Goal: Task Accomplishment & Management: Use online tool/utility

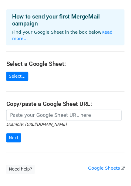
scroll to position [21, 0]
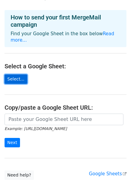
click at [16, 75] on link "Select..." at bounding box center [16, 79] width 23 height 9
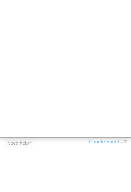
scroll to position [0, 0]
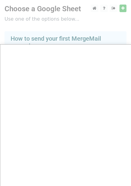
click at [60, 26] on div at bounding box center [65, 121] width 131 height 243
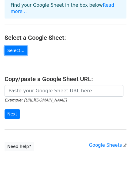
scroll to position [50, 0]
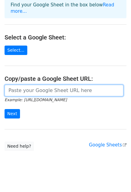
click at [45, 85] on input "url" at bounding box center [64, 91] width 119 height 12
paste input "https://docs.google.com/spreadsheets/d/13xdJBrABSbUc554tabYB46T72GzaOl-4/edit?u…"
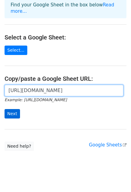
type input "https://docs.google.com/spreadsheets/d/13xdJBrABSbUc554tabYB46T72GzaOl-4/edit?u…"
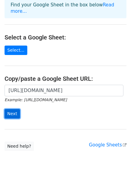
click at [13, 109] on input "Next" at bounding box center [13, 113] width 16 height 9
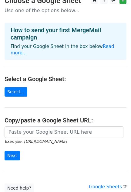
scroll to position [55, 0]
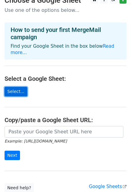
click at [14, 87] on link "Select..." at bounding box center [16, 91] width 23 height 9
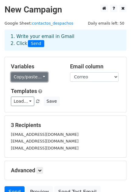
click at [42, 78] on link "Copy/paste..." at bounding box center [29, 76] width 37 height 9
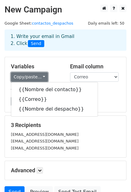
click at [42, 78] on link "Copy/paste..." at bounding box center [29, 76] width 37 height 9
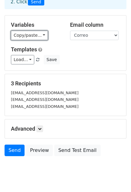
scroll to position [57, 0]
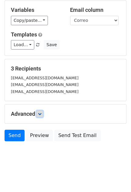
click at [38, 113] on link at bounding box center [40, 114] width 7 height 7
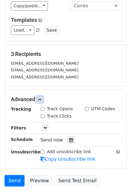
scroll to position [74, 0]
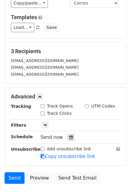
click at [42, 104] on input "Track Opens" at bounding box center [43, 106] width 4 height 4
checkbox input "true"
click at [42, 112] on input "Track Clicks" at bounding box center [43, 114] width 4 height 4
checkbox input "true"
click at [87, 106] on input "UTM Codes" at bounding box center [87, 106] width 4 height 4
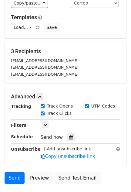
click at [87, 106] on input "UTM Codes" at bounding box center [87, 106] width 4 height 4
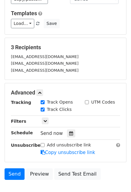
scroll to position [73, 0]
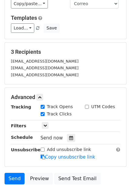
click at [87, 106] on input "UTM Codes" at bounding box center [87, 107] width 4 height 4
checkbox input "true"
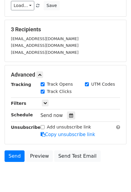
scroll to position [96, 0]
click at [46, 102] on icon at bounding box center [46, 103] width 4 height 4
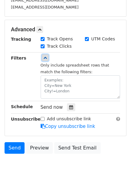
scroll to position [141, 0]
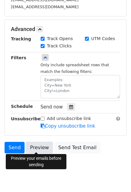
click at [36, 148] on link "Preview" at bounding box center [39, 148] width 27 height 12
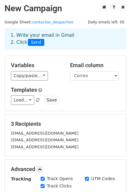
scroll to position [0, 0]
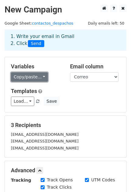
click at [34, 78] on link "Copy/paste..." at bounding box center [29, 76] width 37 height 9
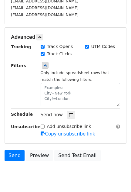
scroll to position [153, 0]
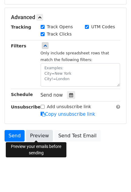
click at [43, 138] on link "Preview" at bounding box center [39, 136] width 27 height 12
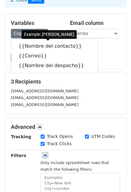
scroll to position [37, 0]
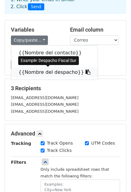
click at [41, 69] on link "{{Nombre del despacho}}" at bounding box center [54, 73] width 87 height 10
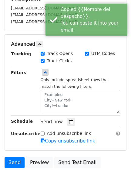
scroll to position [128, 0]
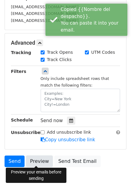
click at [39, 161] on link "Preview" at bounding box center [39, 162] width 27 height 12
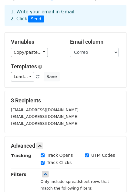
scroll to position [21, 0]
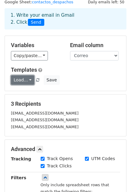
click at [29, 77] on link "Load..." at bounding box center [22, 79] width 23 height 9
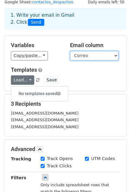
click at [83, 55] on select "Nombre del contacto Correo Nombre del despacho" at bounding box center [94, 55] width 49 height 9
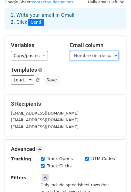
click at [70, 51] on select "Nombre del contacto Correo Nombre del despacho" at bounding box center [94, 55] width 49 height 9
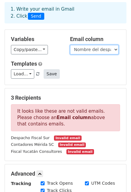
scroll to position [27, 0]
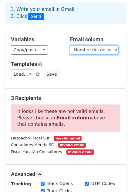
click at [114, 51] on select "Nombre del contacto Correo Nombre del despacho" at bounding box center [94, 49] width 49 height 9
select select "Correo"
click at [70, 45] on select "Nombre del contacto Correo Nombre del despacho" at bounding box center [94, 49] width 49 height 9
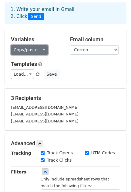
click at [41, 49] on link "Copy/paste..." at bounding box center [29, 49] width 37 height 9
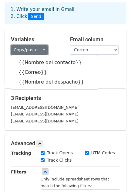
click at [21, 50] on link "Copy/paste..." at bounding box center [29, 49] width 37 height 9
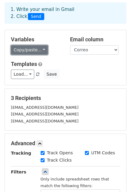
click at [21, 50] on link "Copy/paste..." at bounding box center [29, 49] width 37 height 9
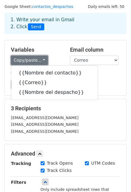
scroll to position [15, 0]
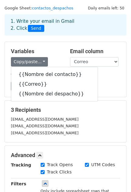
click at [113, 88] on div "Load... No templates saved Save" at bounding box center [65, 86] width 119 height 9
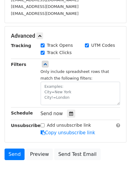
scroll to position [153, 0]
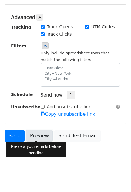
click at [38, 138] on link "Preview" at bounding box center [39, 136] width 27 height 12
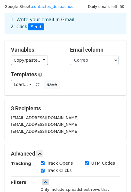
scroll to position [11, 0]
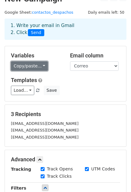
click at [41, 65] on link "Copy/paste..." at bounding box center [29, 65] width 37 height 9
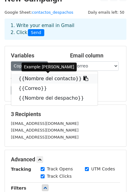
click at [46, 80] on link "{{Nombre del contacto}}" at bounding box center [54, 79] width 87 height 10
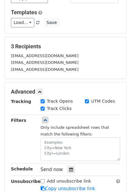
scroll to position [153, 0]
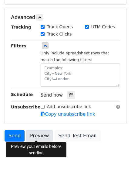
click at [31, 135] on link "Preview" at bounding box center [39, 136] width 27 height 12
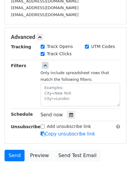
scroll to position [134, 0]
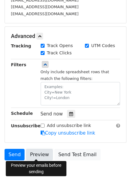
click at [37, 151] on link "Preview" at bounding box center [39, 155] width 27 height 12
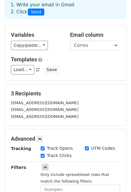
scroll to position [31, 0]
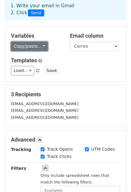
click at [39, 49] on link "Copy/paste..." at bounding box center [29, 46] width 37 height 9
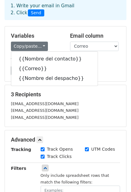
click at [23, 86] on div "3 Recipients Lesliegarcia83291@gmail.com kamiesme20@gmail.com karely.ghp28@gmai…" at bounding box center [66, 106] width 122 height 42
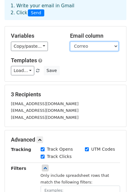
click at [85, 48] on select "Nombre del contacto Correo Nombre del despacho" at bounding box center [94, 46] width 49 height 9
click at [56, 42] on div "Copy/paste... {{Nombre del contacto}} {{Correo}} {{Nombre del despacho}}" at bounding box center [36, 46] width 50 height 9
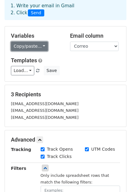
click at [41, 43] on link "Copy/paste..." at bounding box center [29, 46] width 37 height 9
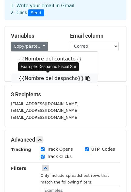
click at [45, 81] on link "{{Nombre del despacho}}" at bounding box center [54, 79] width 87 height 10
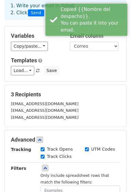
scroll to position [153, 0]
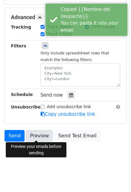
click at [40, 133] on link "Preview" at bounding box center [39, 136] width 27 height 12
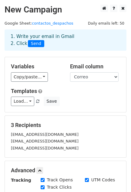
scroll to position [0, 0]
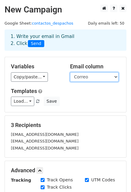
drag, startPoint x: 90, startPoint y: 74, endPoint x: 110, endPoint y: 79, distance: 20.0
click at [110, 79] on select "Nombre del contacto Correo Nombre del despacho" at bounding box center [94, 76] width 49 height 9
click at [70, 72] on select "Nombre del contacto Correo Nombre del despacho" at bounding box center [94, 76] width 49 height 9
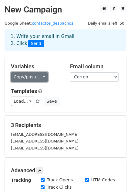
click at [17, 78] on link "Copy/paste..." at bounding box center [29, 76] width 37 height 9
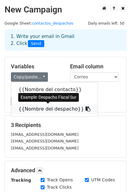
click at [86, 108] on icon at bounding box center [88, 108] width 5 height 5
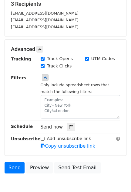
scroll to position [153, 0]
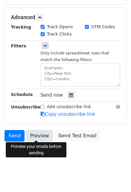
click at [31, 135] on link "Preview" at bounding box center [39, 136] width 27 height 12
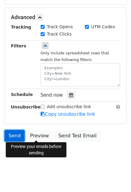
click at [13, 136] on link "Send" at bounding box center [15, 136] width 20 height 12
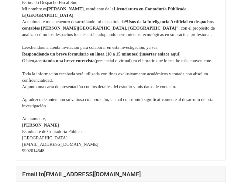
scroll to position [105, 0]
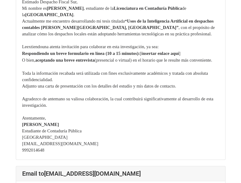
click at [176, 85] on p "Adjunto una carta de presentación con los detalles del estudio y mis datos de c…" at bounding box center [120, 86] width 197 height 6
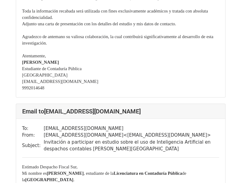
scroll to position [394, 0]
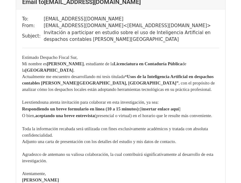
scroll to position [503, 0]
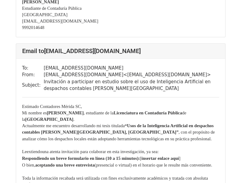
scroll to position [226, 0]
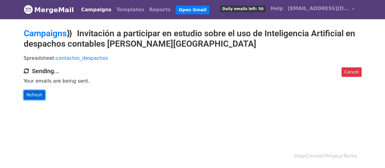
click at [24, 93] on link "Refresh" at bounding box center [35, 94] width 22 height 9
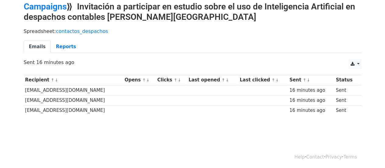
scroll to position [27, 0]
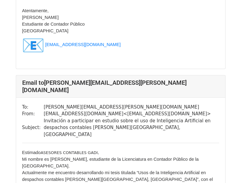
scroll to position [815, 0]
